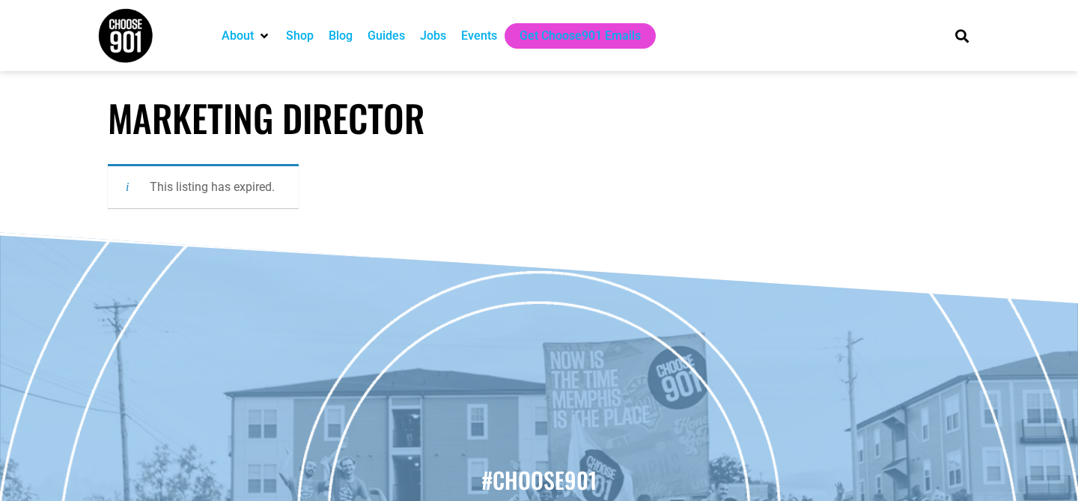
click at [436, 40] on div "Jobs" at bounding box center [433, 36] width 26 height 18
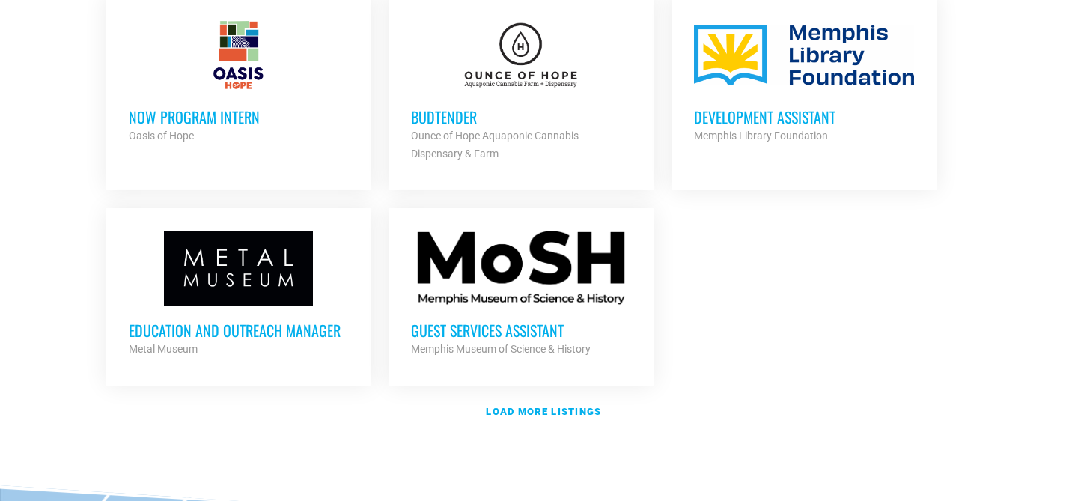
scroll to position [1797, 0]
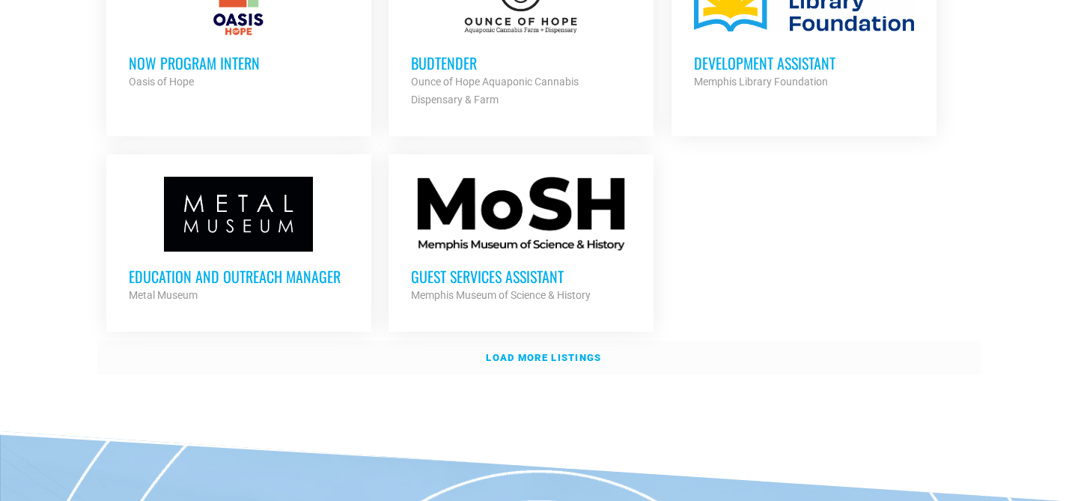
click at [570, 352] on strong "Load more listings" at bounding box center [543, 357] width 115 height 11
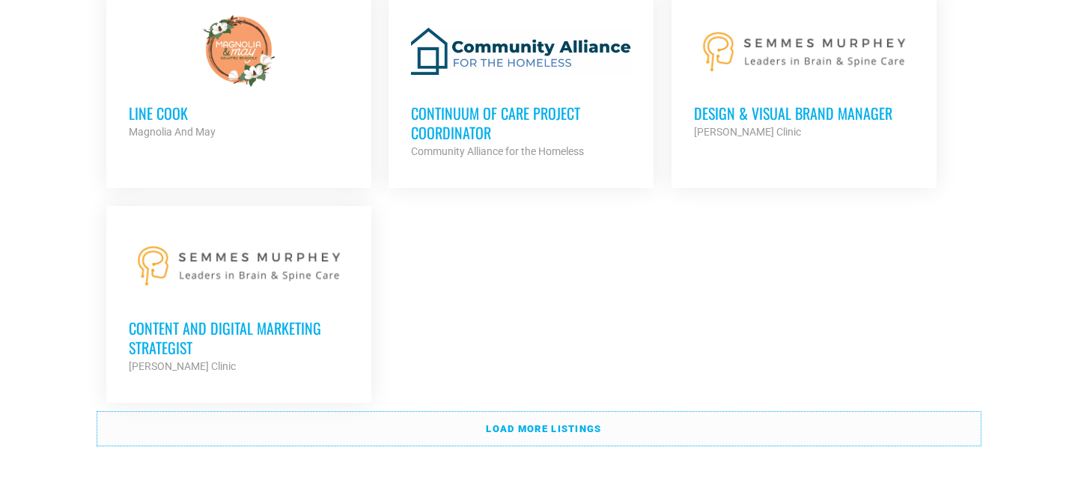
scroll to position [3325, 0]
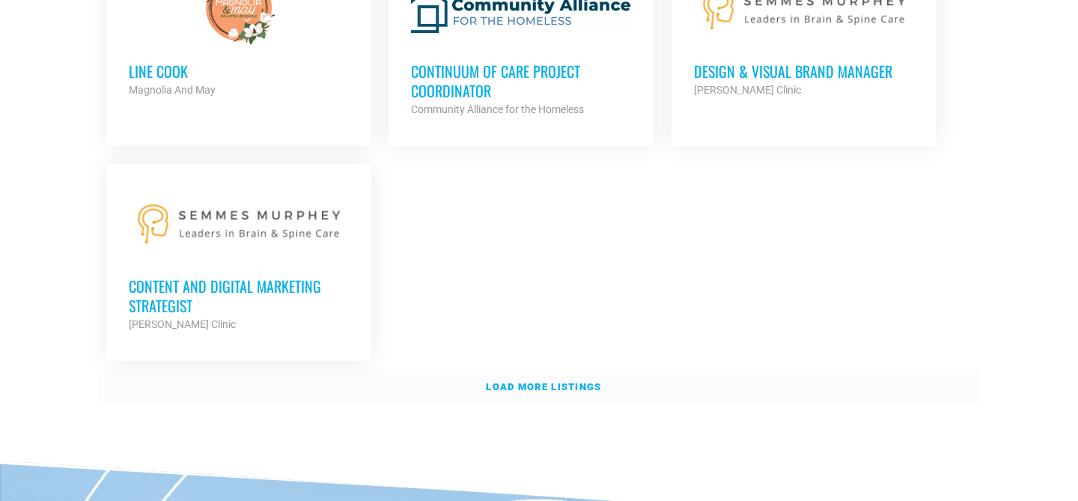
click at [542, 381] on strong "Load more listings" at bounding box center [543, 386] width 115 height 11
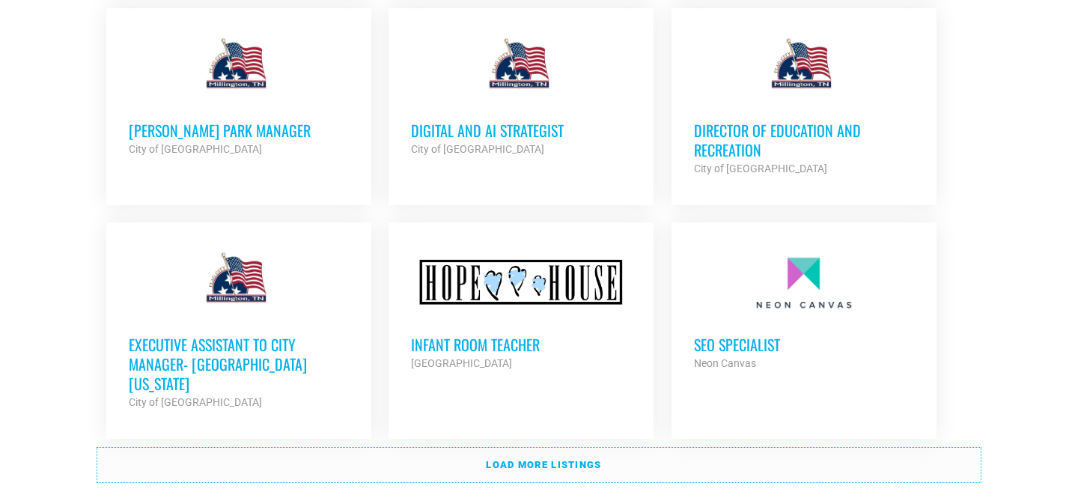
scroll to position [4627, 0]
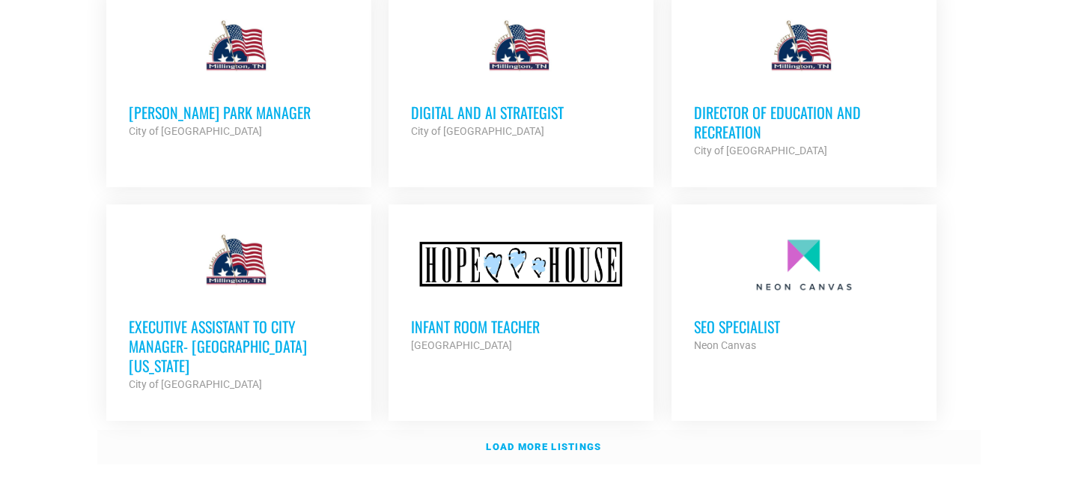
click at [386, 430] on link "Load more listings" at bounding box center [538, 447] width 883 height 34
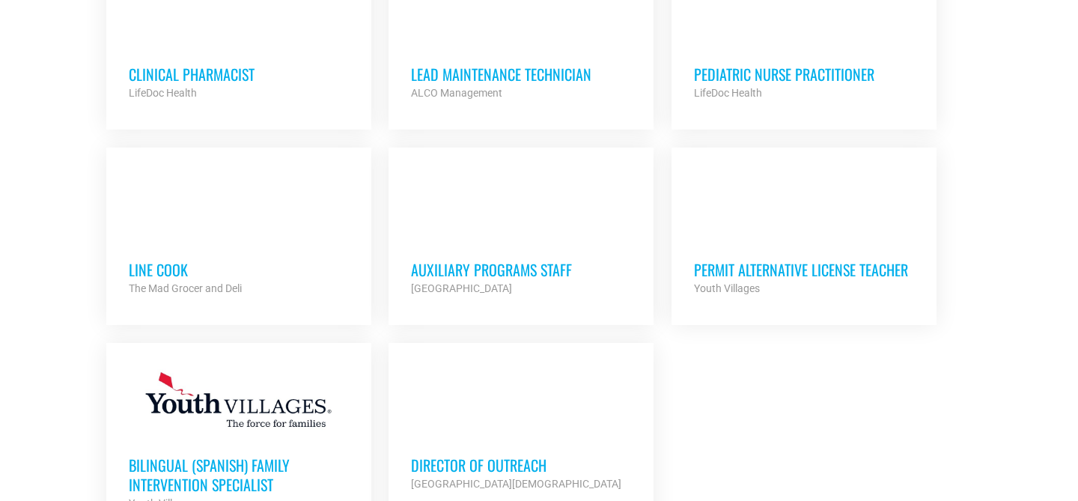
scroll to position [5991, 0]
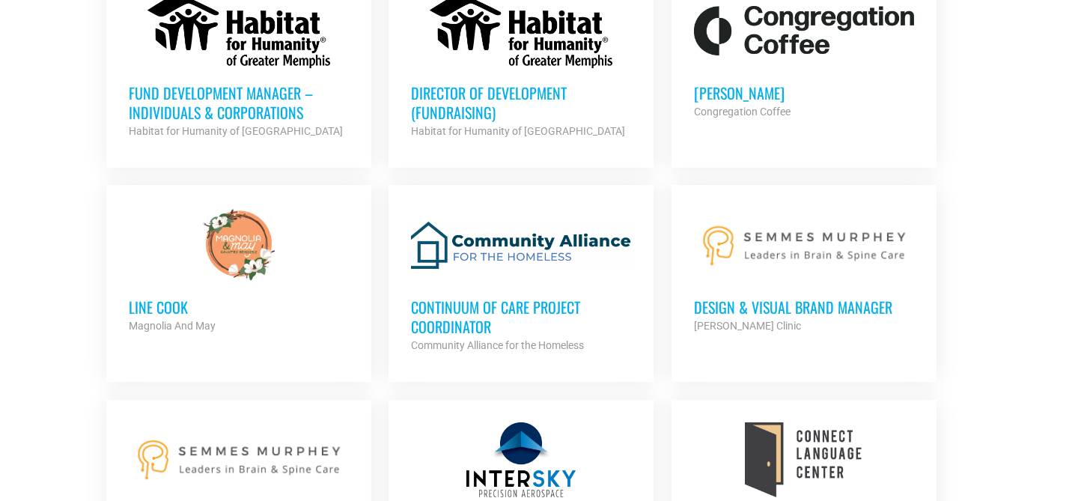
scroll to position [3107, 0]
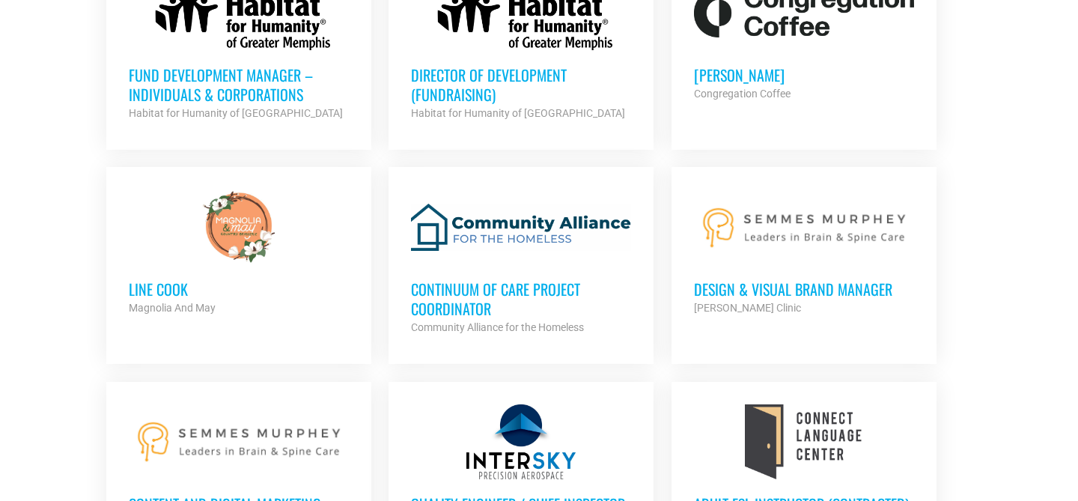
click at [446, 279] on h3 "Continuum of Care Project Coordinator" at bounding box center [521, 298] width 220 height 39
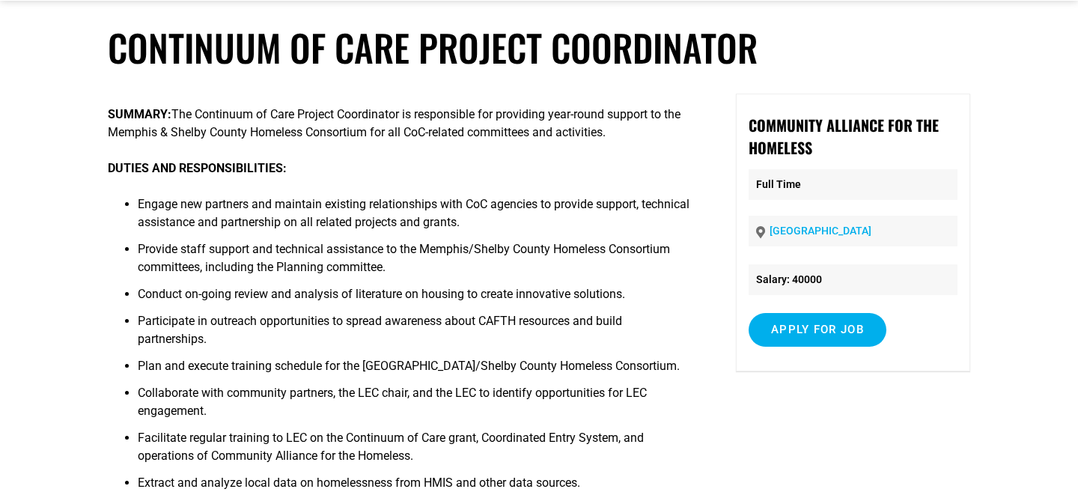
scroll to position [71, 0]
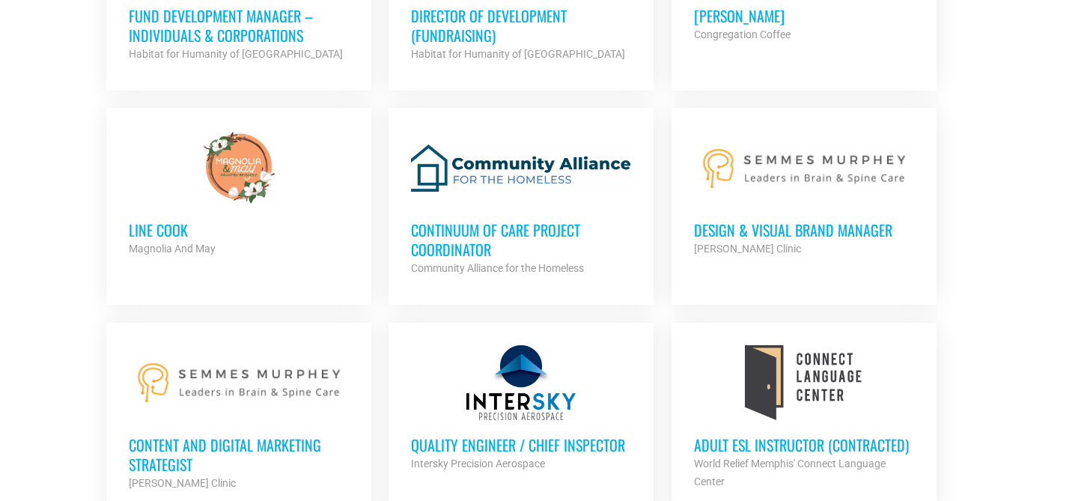
scroll to position [3181, 0]
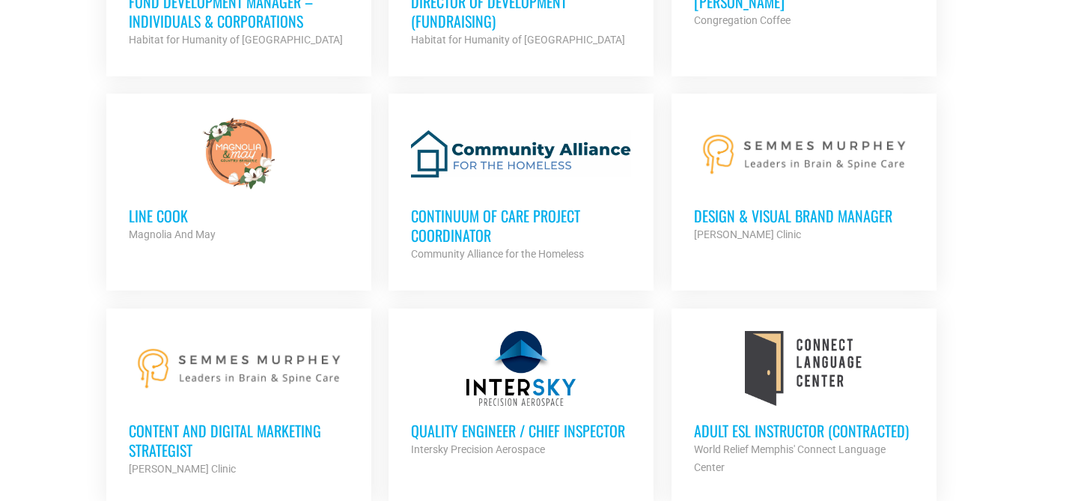
click at [213, 421] on h3 "Content and Digital Marketing Strategist" at bounding box center [239, 440] width 220 height 39
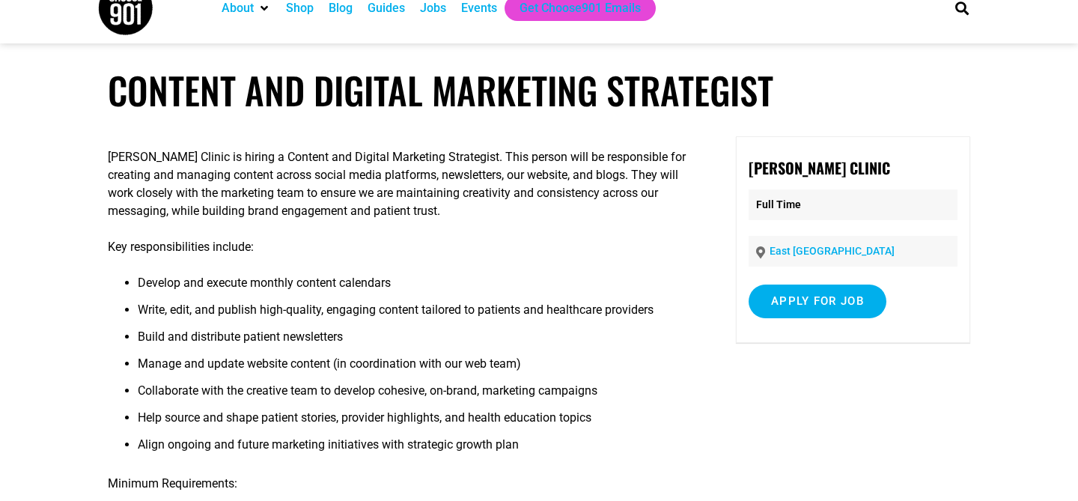
scroll to position [23, 0]
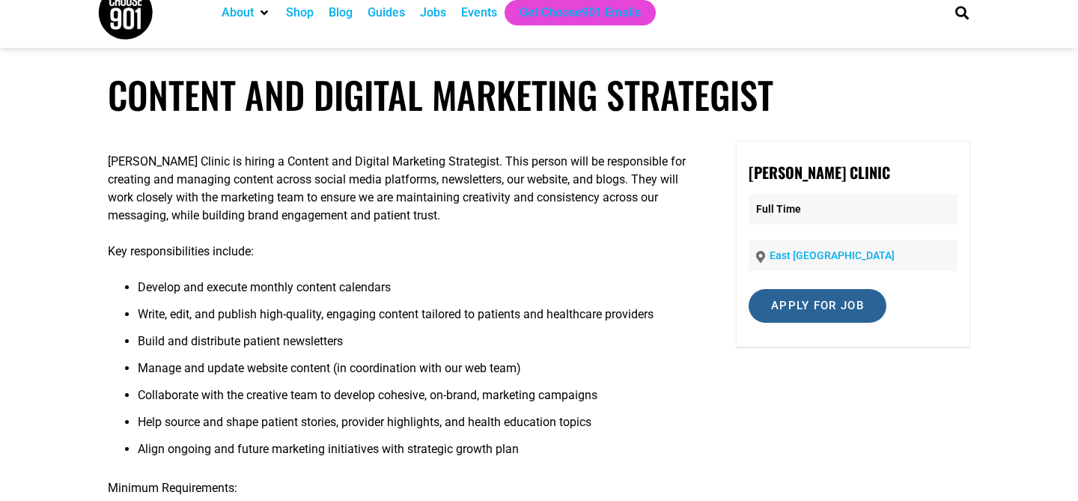
click at [772, 315] on input "Apply for job" at bounding box center [818, 306] width 138 height 34
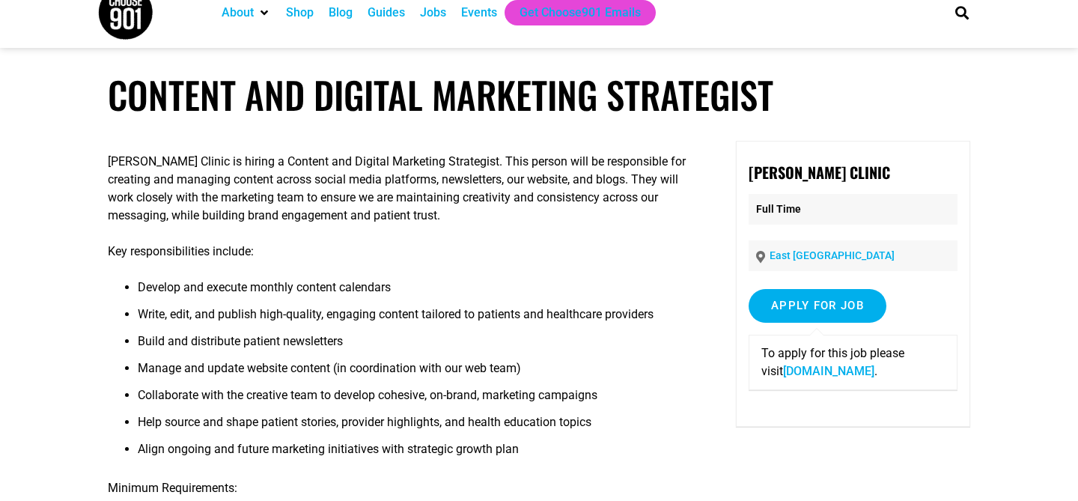
click at [783, 369] on link "[DOMAIN_NAME]" at bounding box center [828, 371] width 91 height 14
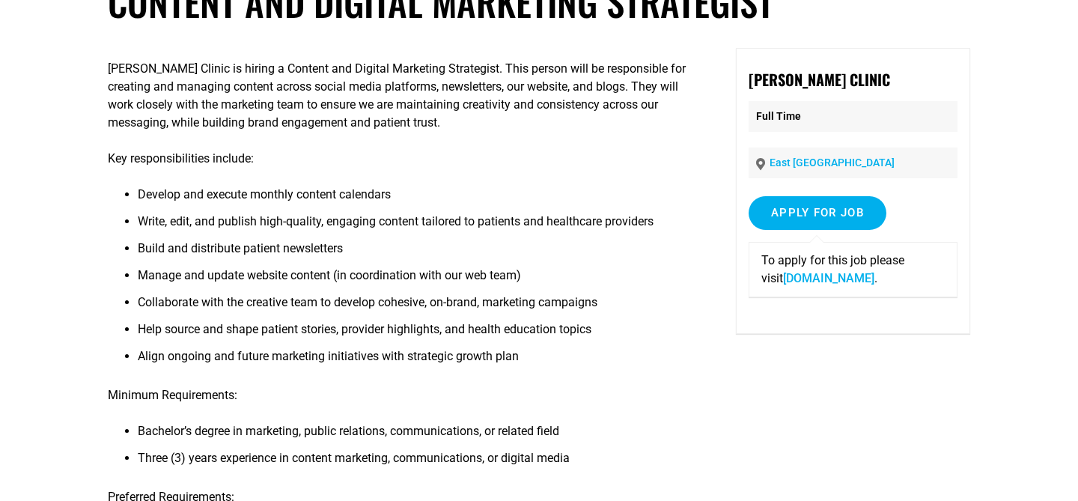
scroll to position [135, 0]
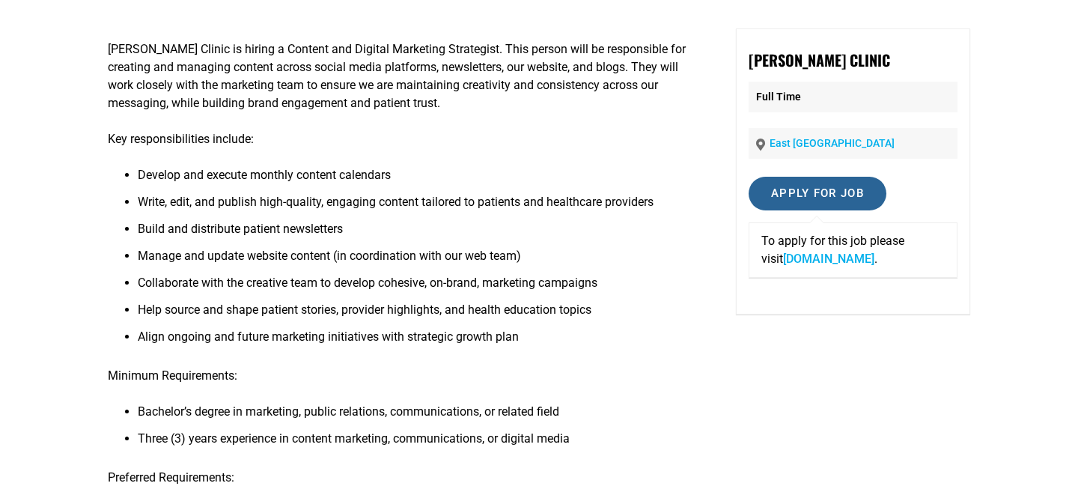
click at [785, 185] on input "Apply for job" at bounding box center [818, 194] width 138 height 34
click at [786, 194] on input "Apply for job" at bounding box center [818, 194] width 138 height 34
click at [799, 264] on link "recruiting.paylocity.com" at bounding box center [828, 259] width 91 height 14
